Goal: Task Accomplishment & Management: Manage account settings

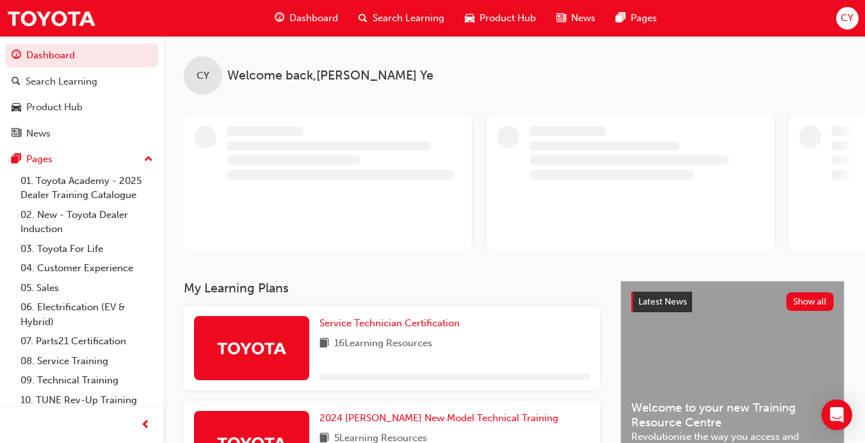
click at [848, 24] on span "CY" at bounding box center [847, 18] width 13 height 15
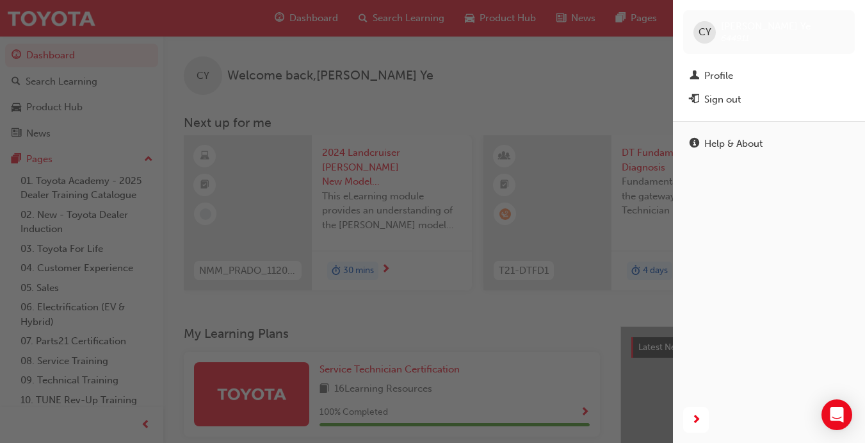
click at [480, 61] on div "button" at bounding box center [336, 221] width 673 height 443
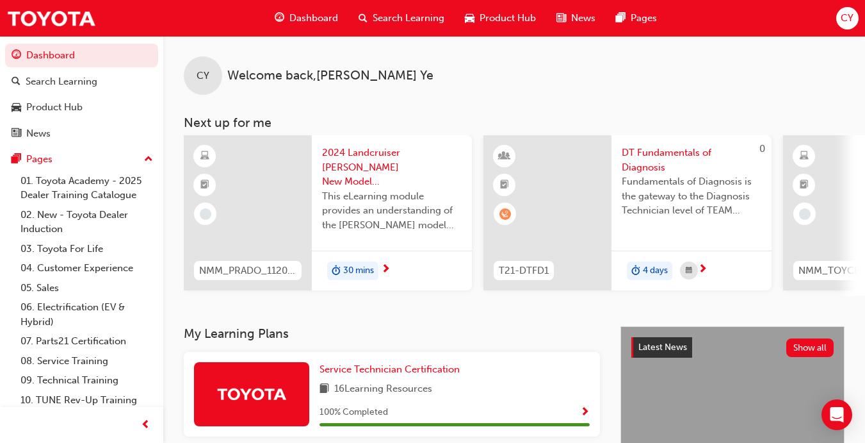
click at [848, 25] on span "CY" at bounding box center [847, 18] width 13 height 15
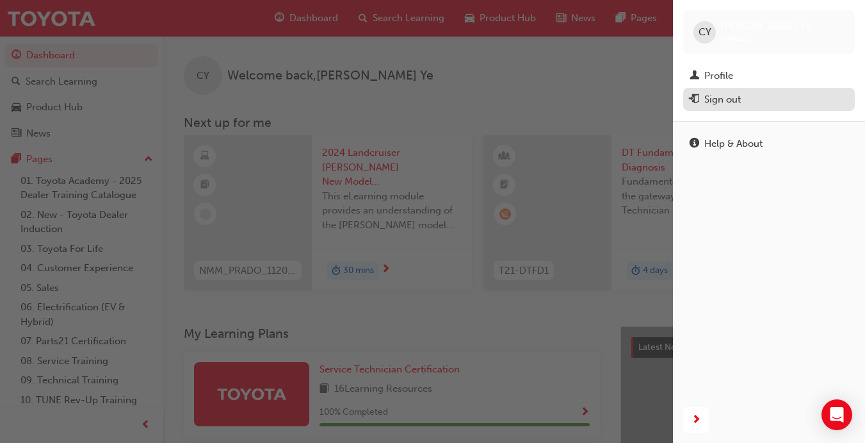
click at [757, 100] on div "Sign out" at bounding box center [769, 100] width 159 height 16
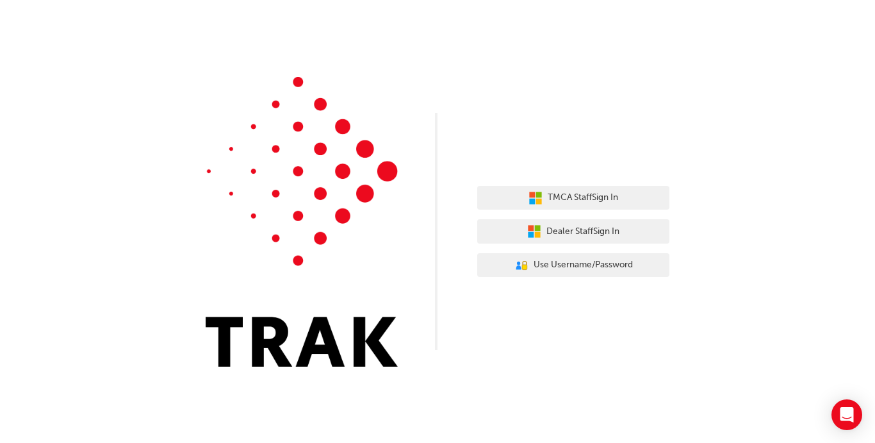
click at [803, 184] on div "TMCA Staff Sign In Dealer Staff Sign In User Authentication Icon - Blue Person,…" at bounding box center [437, 193] width 875 height 386
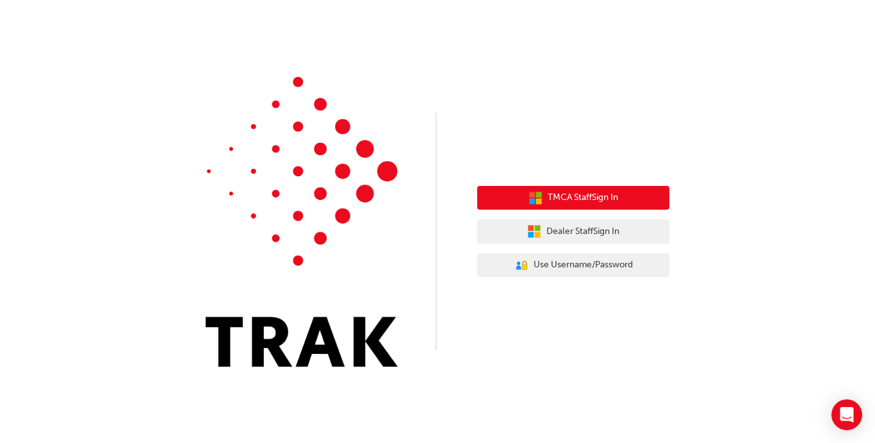
click at [630, 197] on button "TMCA Staff Sign In" at bounding box center [573, 198] width 192 height 24
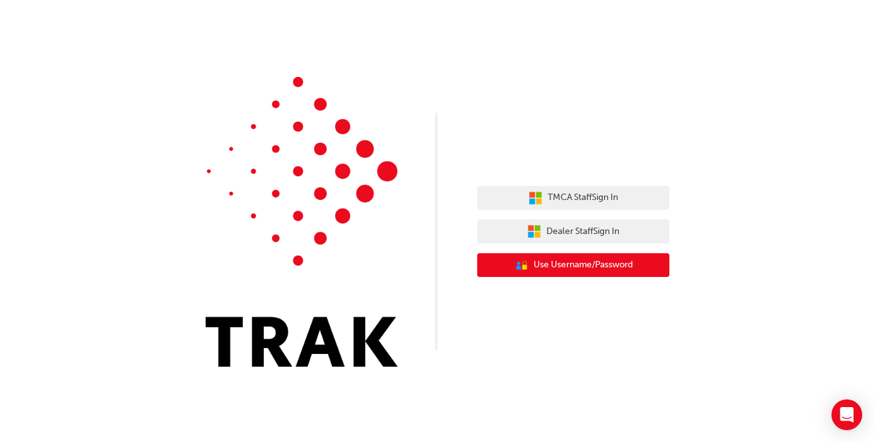
click at [548, 268] on span "Use Username/Password" at bounding box center [583, 265] width 99 height 15
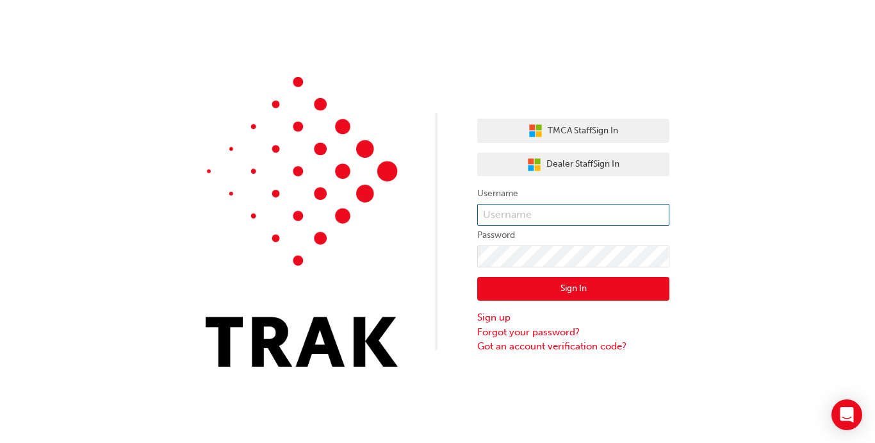
click at [557, 215] on input "text" at bounding box center [573, 215] width 192 height 22
type input "elii.eriwata"
click button "Sign In" at bounding box center [573, 289] width 192 height 24
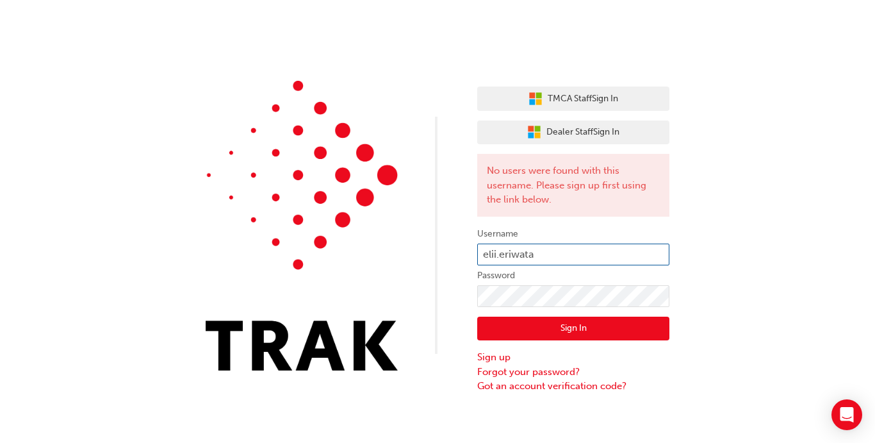
click at [564, 251] on input "elii.eriwata" at bounding box center [573, 254] width 192 height 22
click at [556, 326] on button "Sign In" at bounding box center [573, 328] width 192 height 24
click at [573, 317] on button "Sign In" at bounding box center [573, 328] width 192 height 24
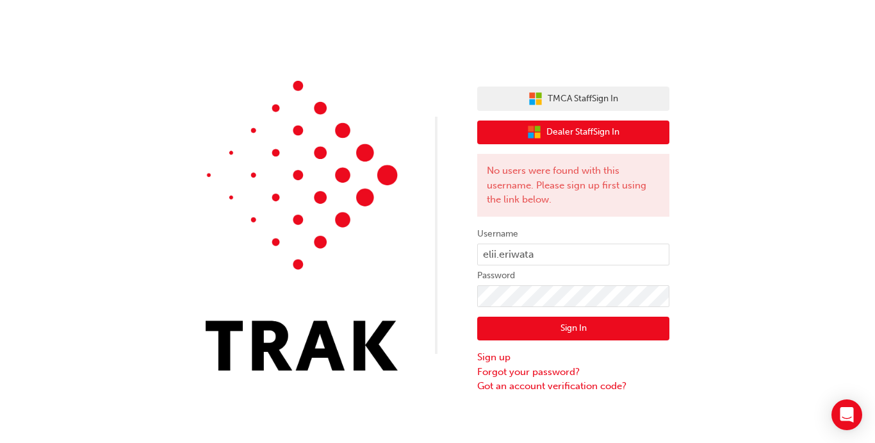
click at [594, 130] on span "Dealer Staff Sign In" at bounding box center [582, 132] width 73 height 15
